Goal: Information Seeking & Learning: Learn about a topic

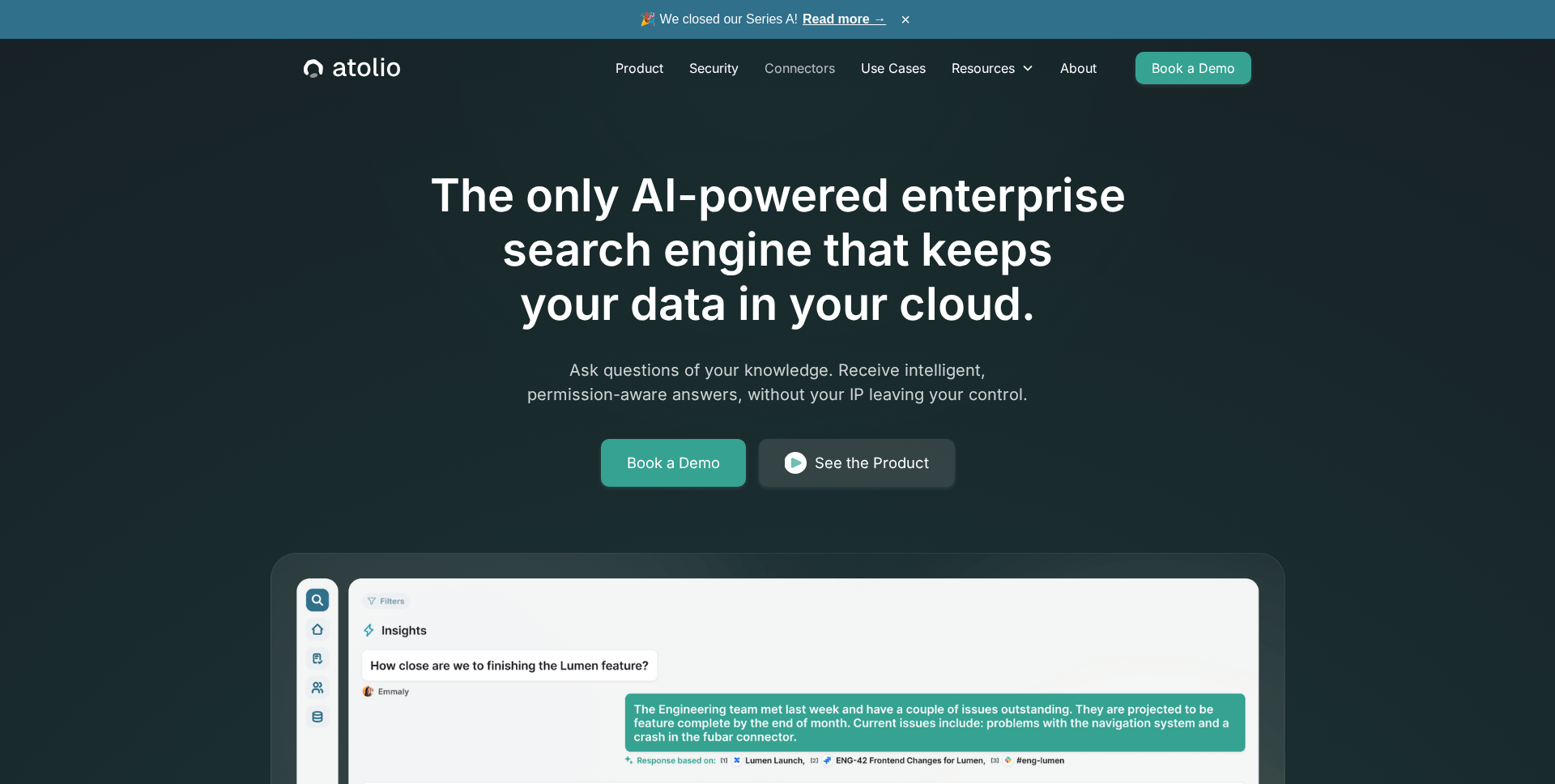
click at [794, 66] on link "Connectors" at bounding box center [799, 68] width 96 height 32
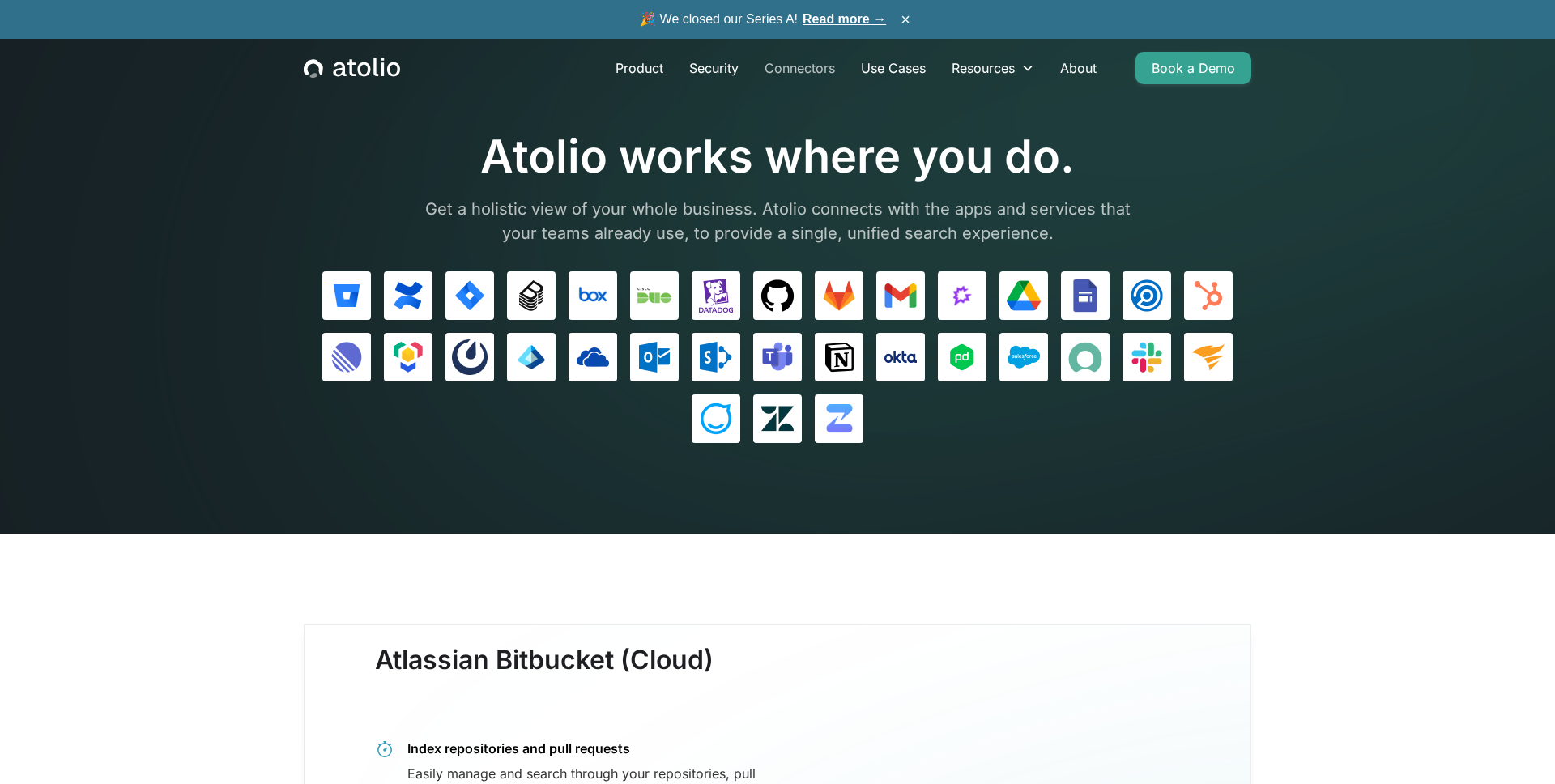
click at [782, 59] on link "Connectors" at bounding box center [799, 68] width 96 height 32
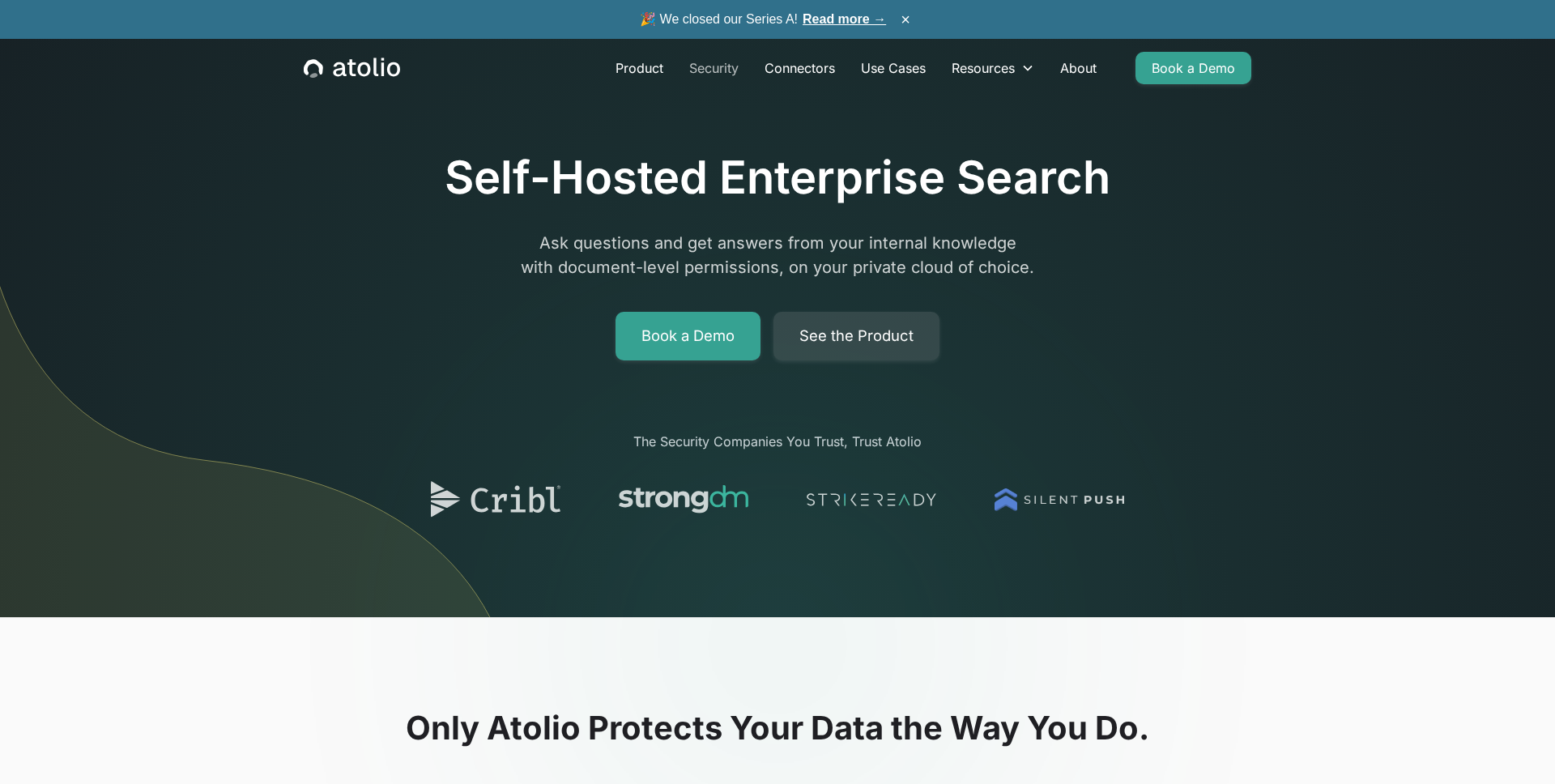
drag, startPoint x: 701, startPoint y: 52, endPoint x: 708, endPoint y: 59, distance: 9.9
click at [701, 52] on link "Security" at bounding box center [714, 68] width 76 height 32
